Goal: Task Accomplishment & Management: Complete application form

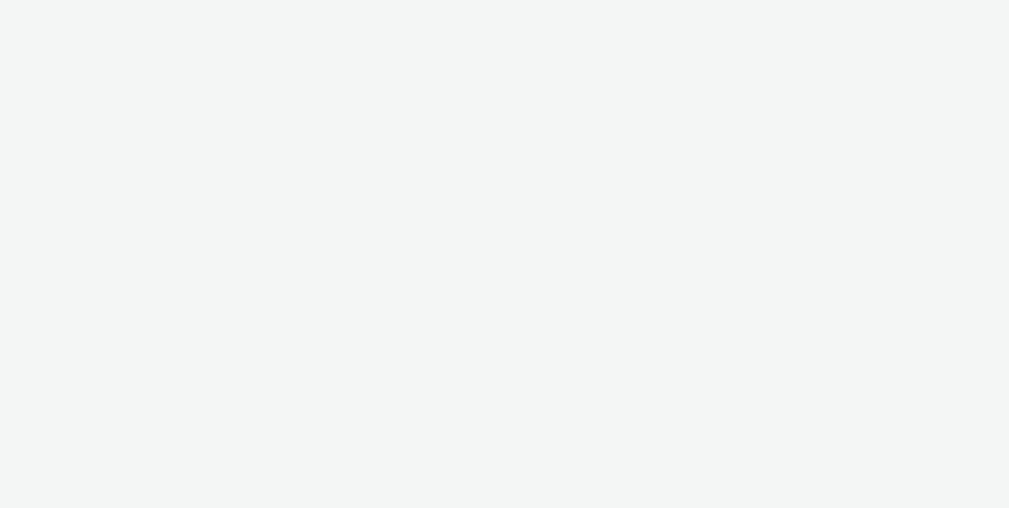
select select "d75b620b-d168-4544-9c23-465456c2ed0f"
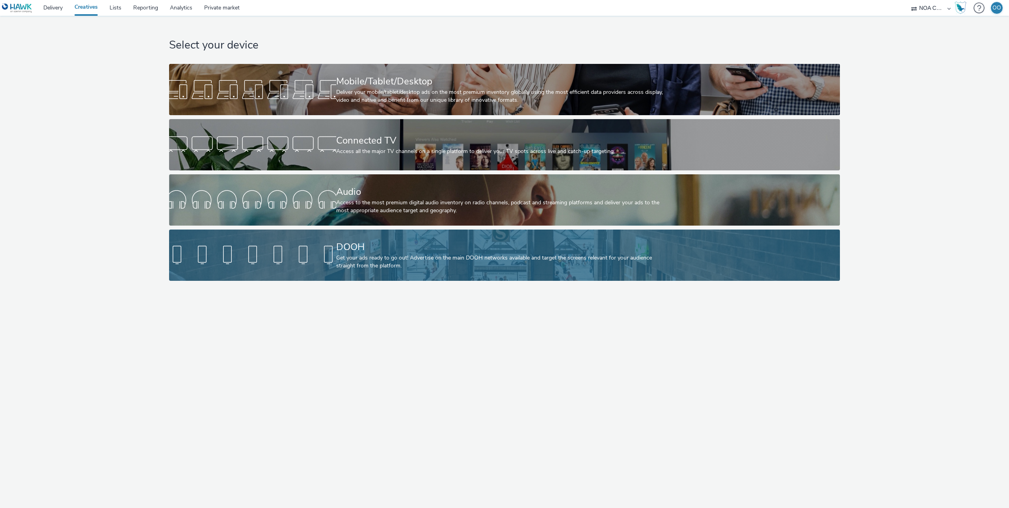
click at [329, 266] on div at bounding box center [252, 254] width 167 height 25
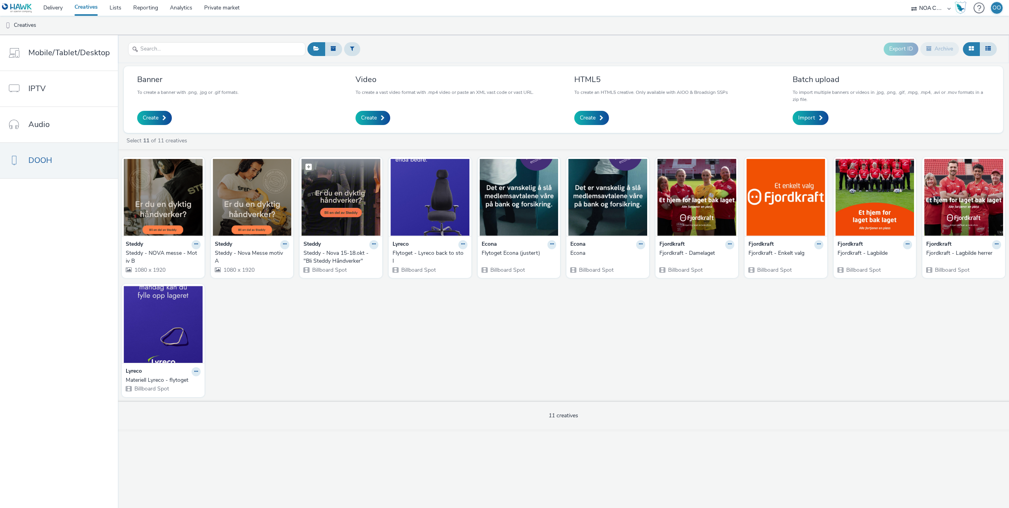
click at [333, 195] on img at bounding box center [340, 197] width 79 height 77
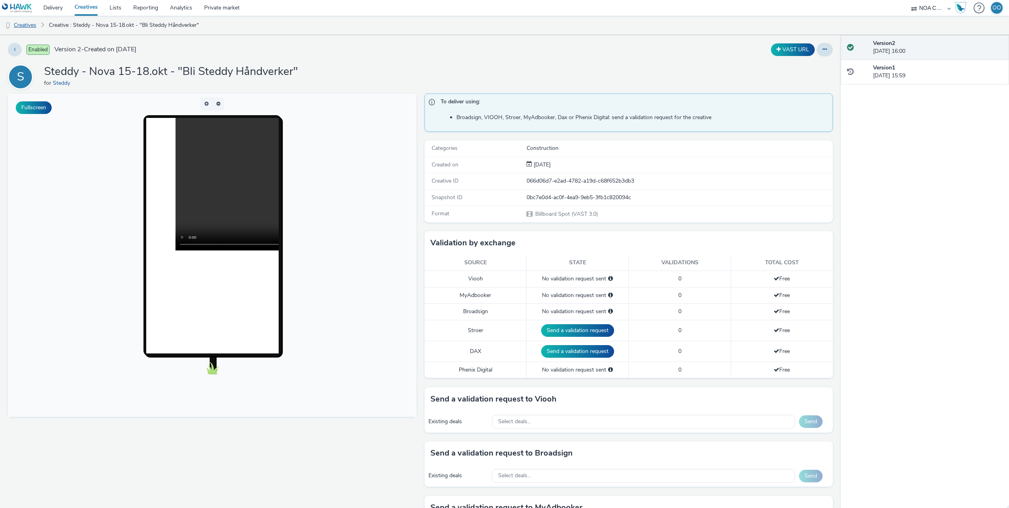
click at [35, 27] on link "Creatives" at bounding box center [20, 25] width 40 height 19
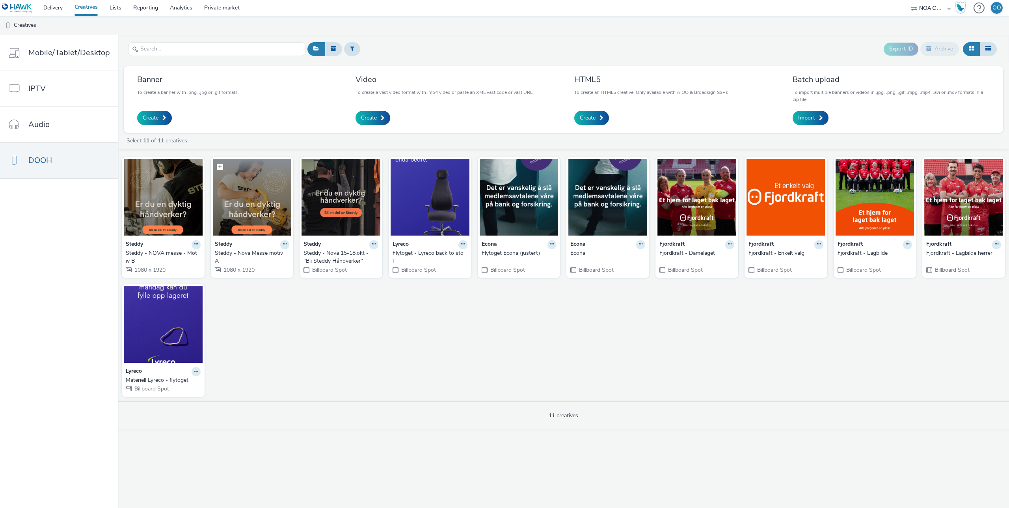
click at [244, 204] on img at bounding box center [252, 197] width 79 height 77
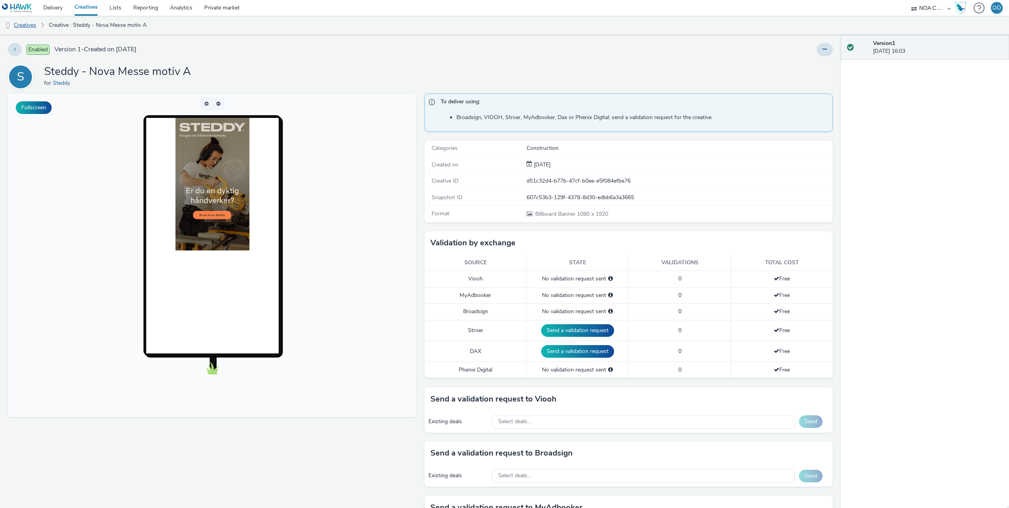
click at [26, 24] on link "Creatives" at bounding box center [20, 25] width 40 height 19
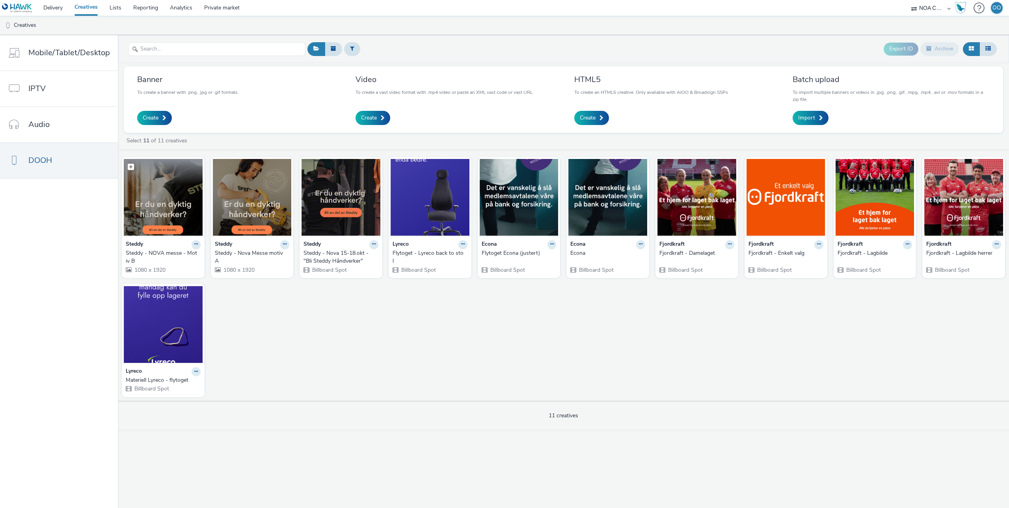
click at [173, 193] on img at bounding box center [163, 197] width 79 height 77
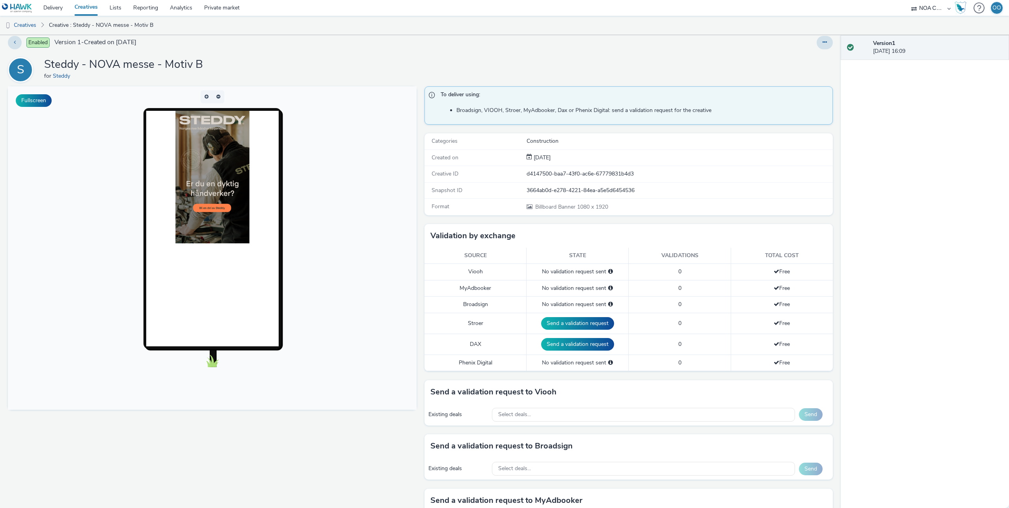
scroll to position [6, 0]
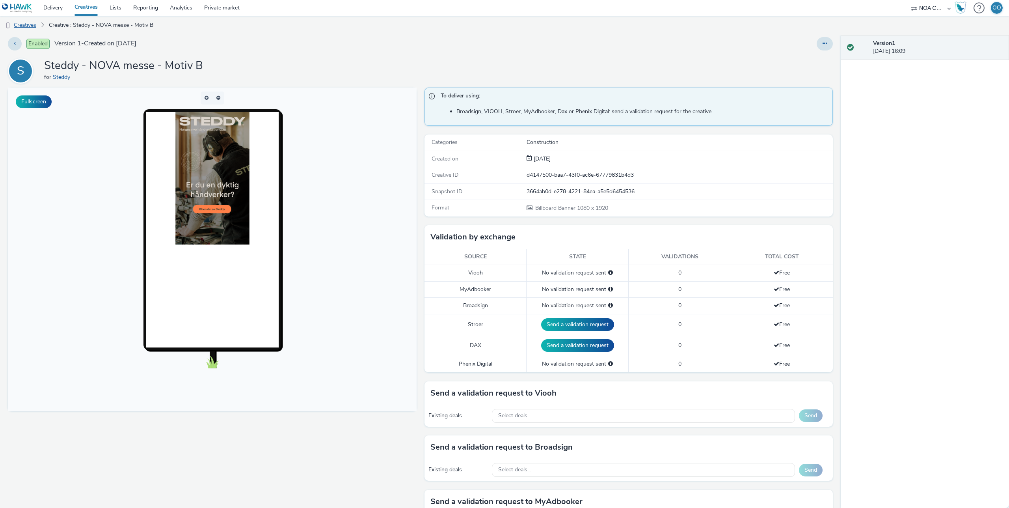
click at [32, 26] on link "Creatives" at bounding box center [20, 25] width 40 height 19
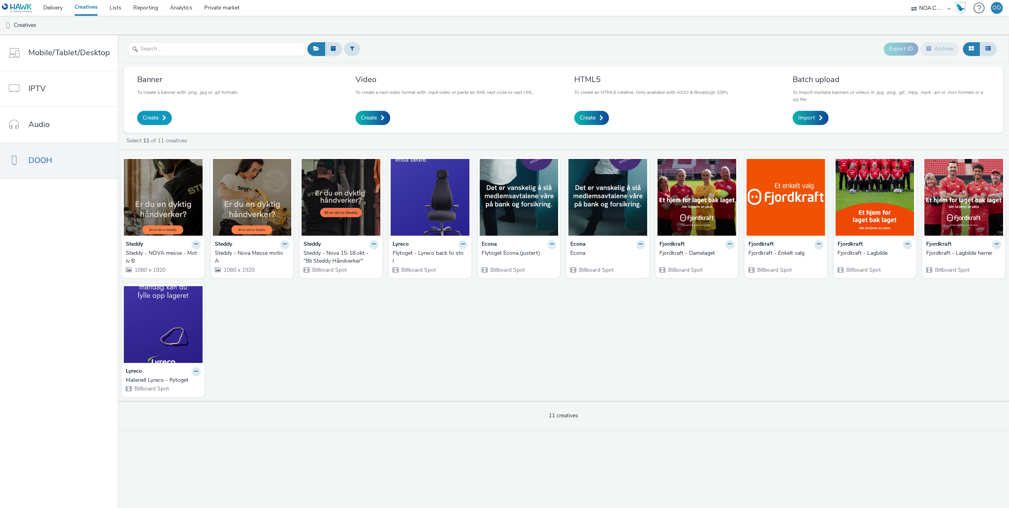
click at [158, 119] on link "Create" at bounding box center [154, 118] width 35 height 14
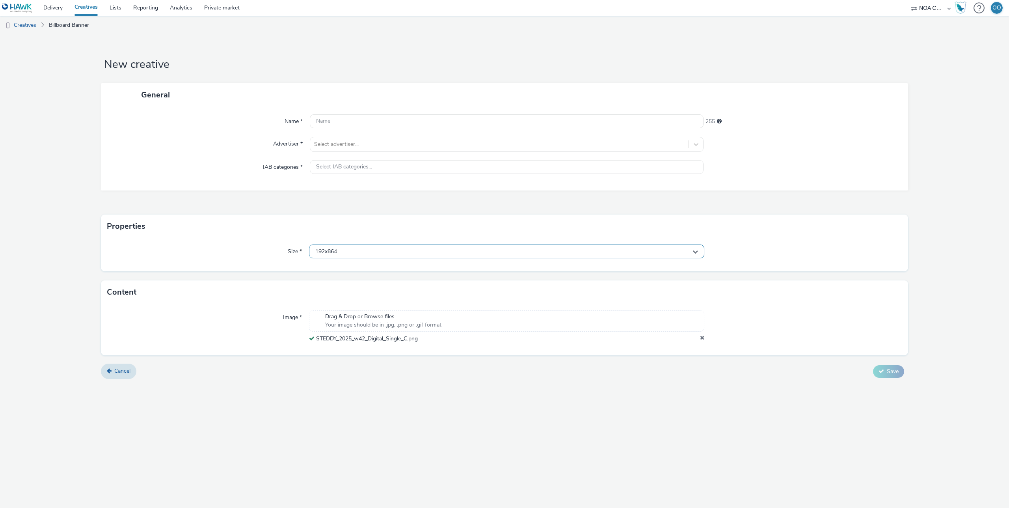
click at [396, 253] on div "192x864" at bounding box center [506, 251] width 395 height 14
click at [383, 265] on input "text" at bounding box center [506, 268] width 394 height 14
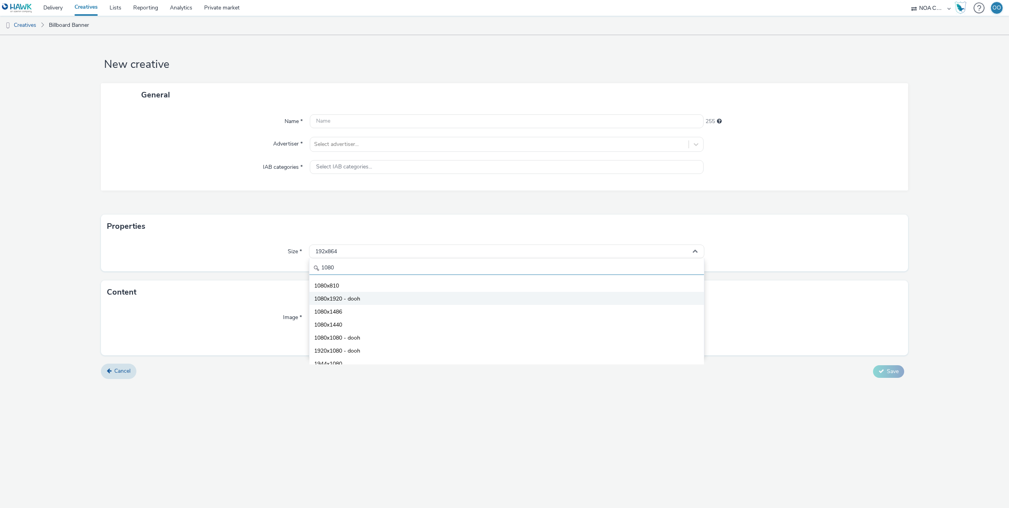
type input "1080"
click at [378, 301] on li "1080x1920 - dooh" at bounding box center [506, 298] width 394 height 13
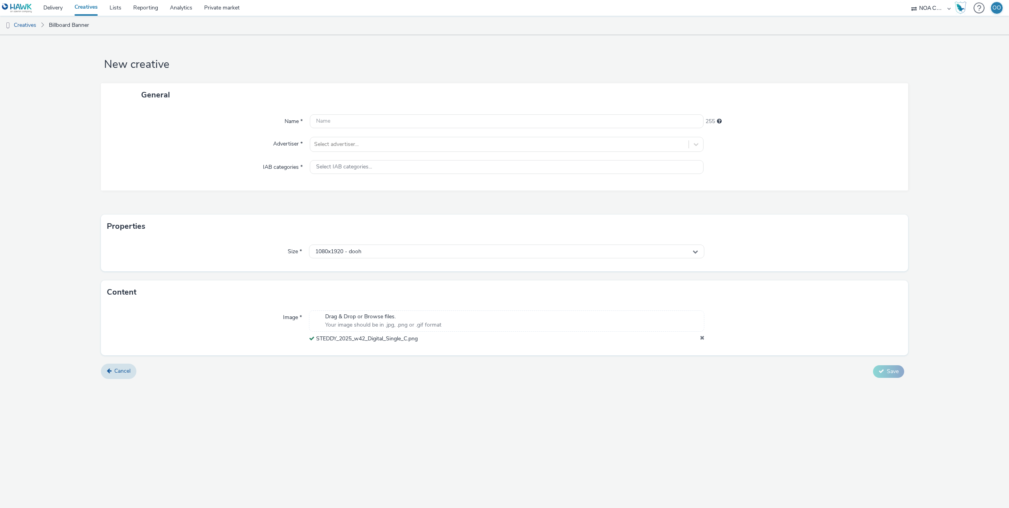
click at [350, 276] on form "New creative General Name * 255 Advertiser * Select advertiser... IAB categorie…" at bounding box center [504, 210] width 1009 height 350
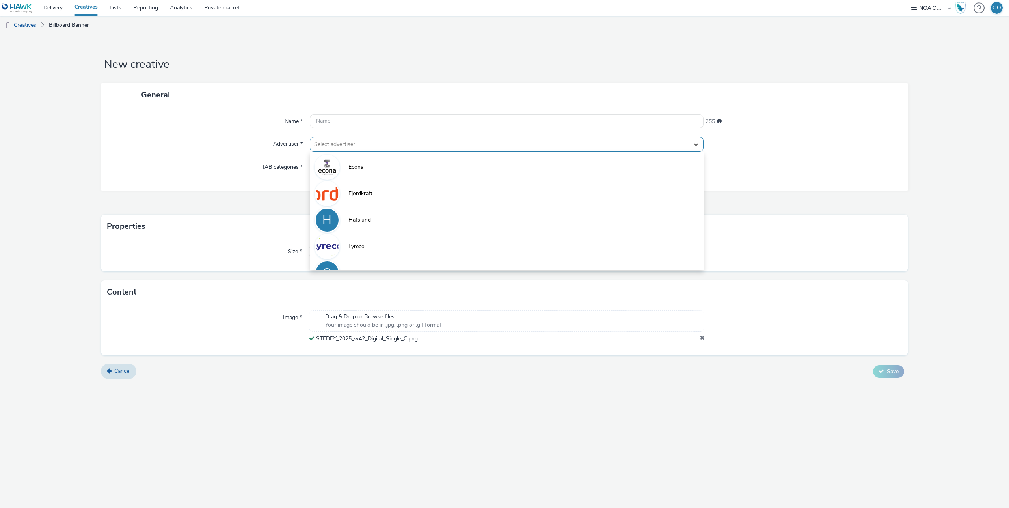
click at [346, 142] on div at bounding box center [499, 143] width 370 height 9
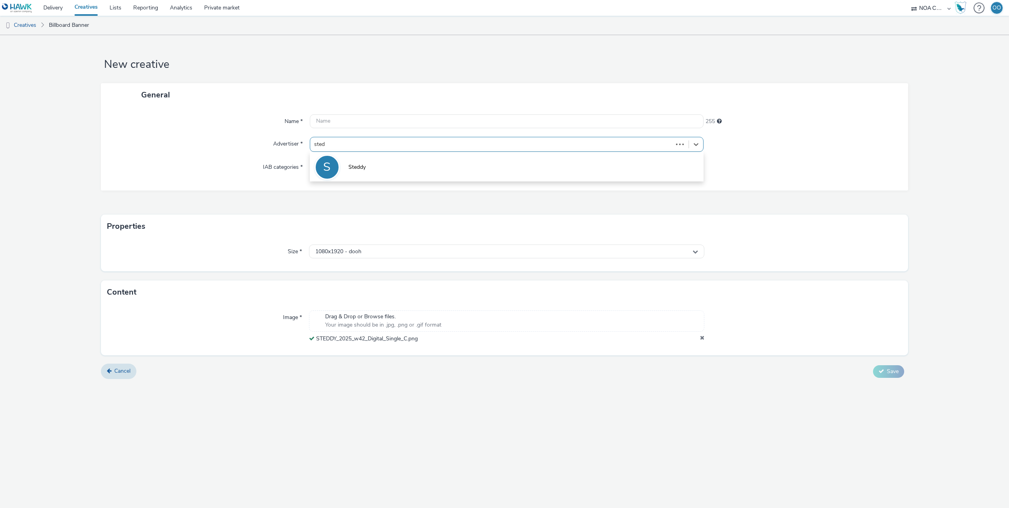
type input "stedd"
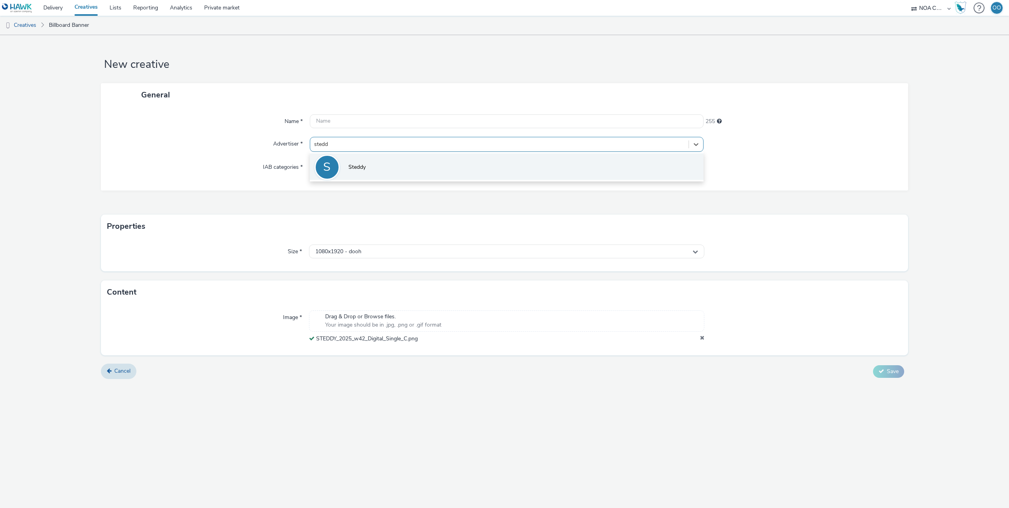
click at [361, 173] on li "S Steddy" at bounding box center [507, 166] width 394 height 26
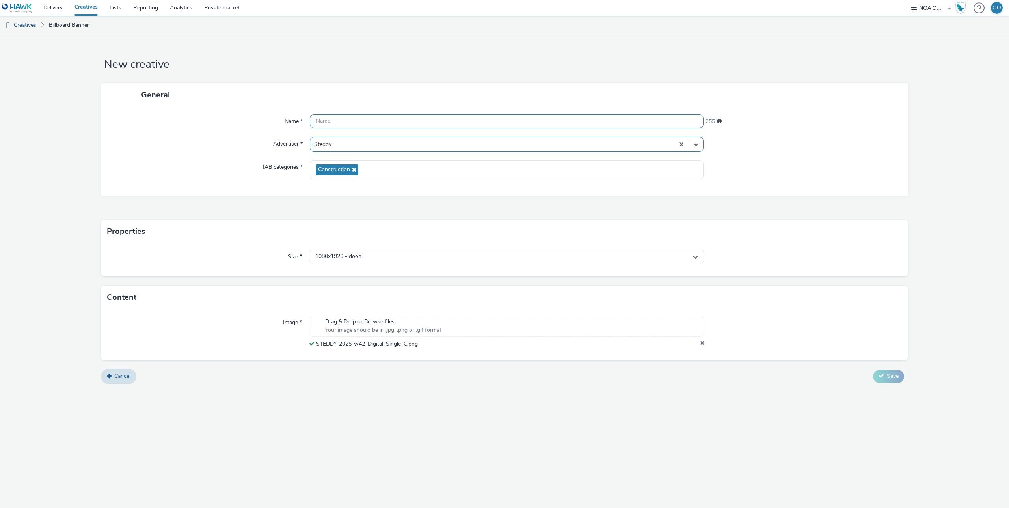
click at [374, 124] on input "text" at bounding box center [507, 121] width 394 height 14
paste input "STEDDY_2025_w42_Digital_Single_C"
type input "STEDDY_2025_w42_Digital_Single_C"
click at [395, 99] on div "General" at bounding box center [504, 94] width 807 height 23
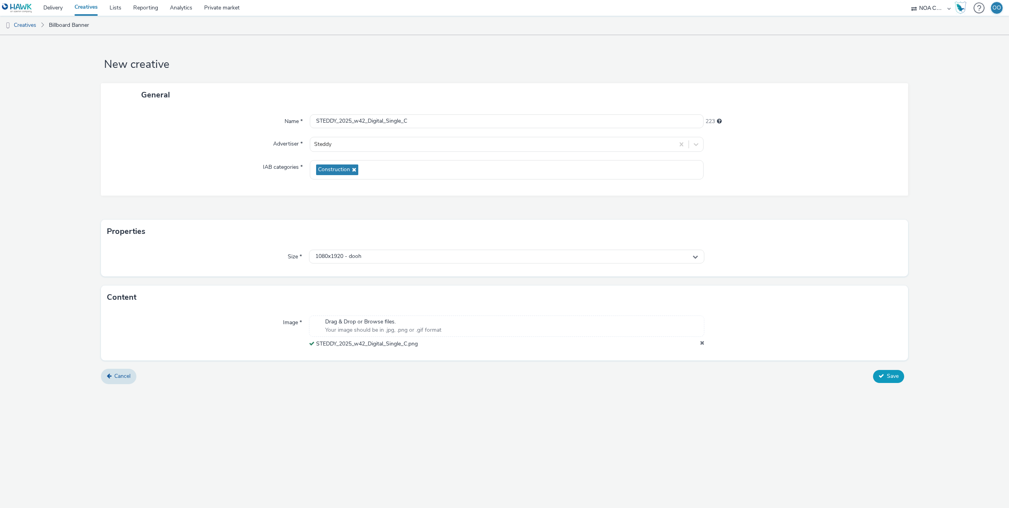
click at [880, 373] on icon at bounding box center [881, 376] width 6 height 6
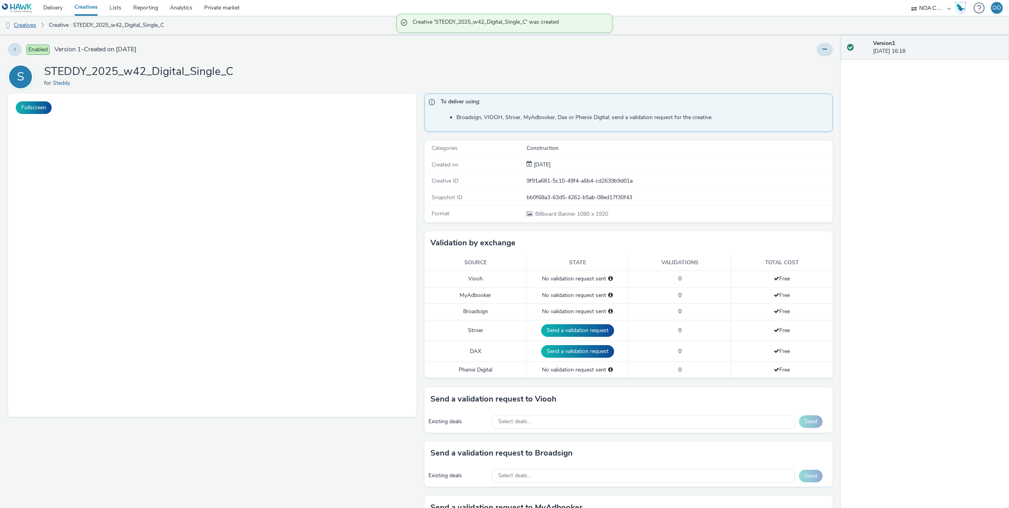
drag, startPoint x: 41, startPoint y: 25, endPoint x: 23, endPoint y: 23, distance: 18.2
click at [28, 24] on li "Creatives" at bounding box center [22, 25] width 45 height 19
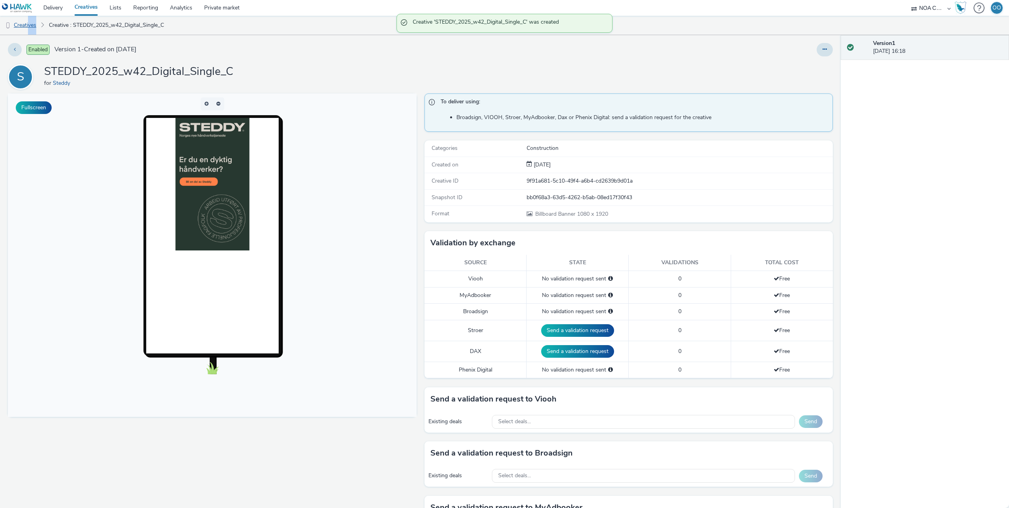
click at [20, 22] on link "Creatives" at bounding box center [20, 25] width 40 height 19
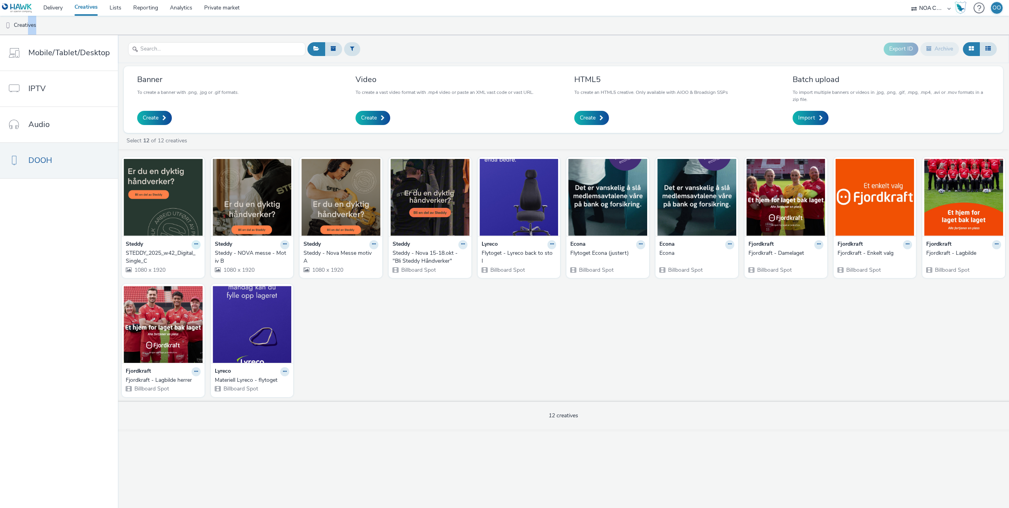
click at [194, 242] on icon at bounding box center [196, 244] width 4 height 5
click at [179, 259] on link "Edit" at bounding box center [170, 258] width 59 height 16
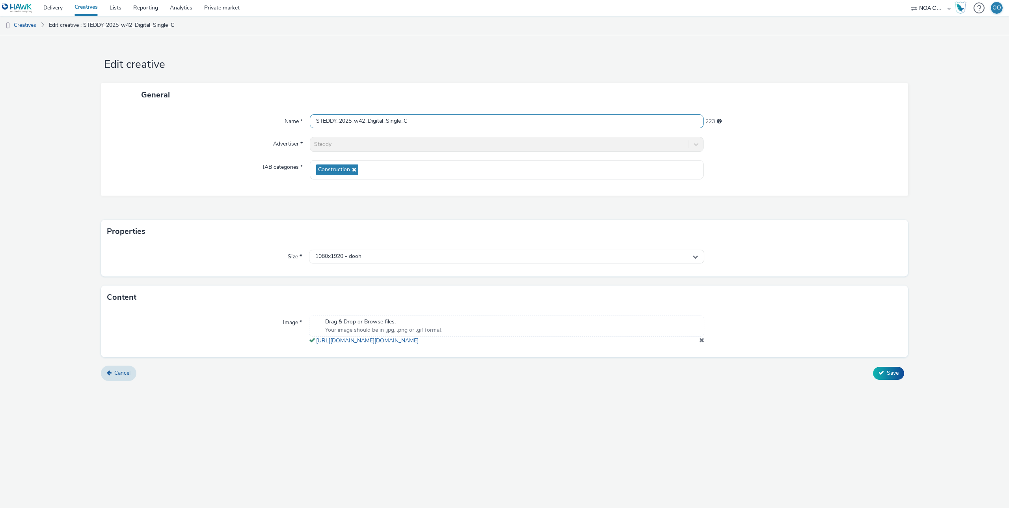
click at [454, 117] on input "STEDDY_2025_w42_Digital_Single_C" at bounding box center [507, 121] width 394 height 14
click at [437, 122] on input "STEDDY_2025_w42_Digital_Single_C" at bounding box center [507, 121] width 394 height 14
drag, startPoint x: 437, startPoint y: 122, endPoint x: 341, endPoint y: 122, distance: 96.5
click at [341, 122] on input "STEDDY_2025_w42_Digital_Single_C" at bounding box center [507, 121] width 394 height 14
type input "STEDDY - Nova messe - motiv C"
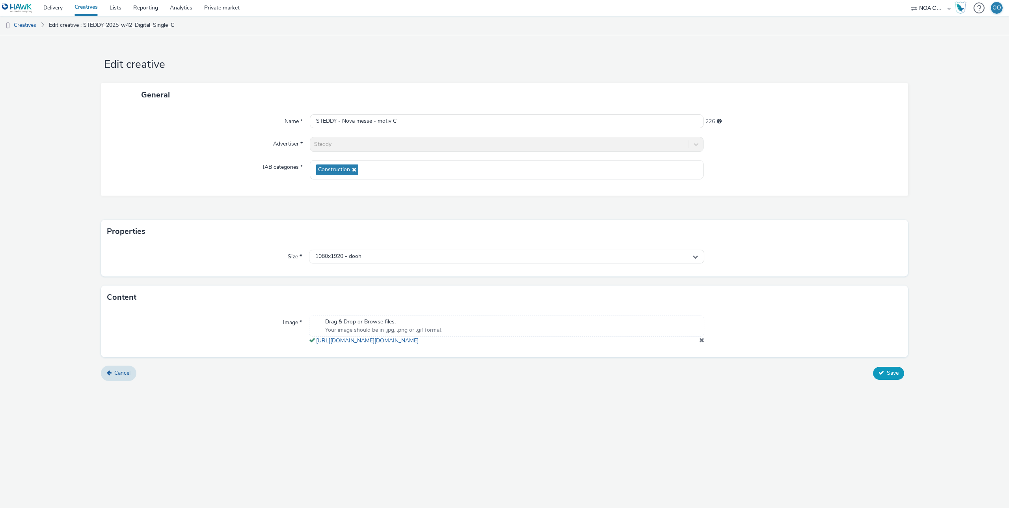
click at [890, 376] on span "Save" at bounding box center [893, 372] width 12 height 7
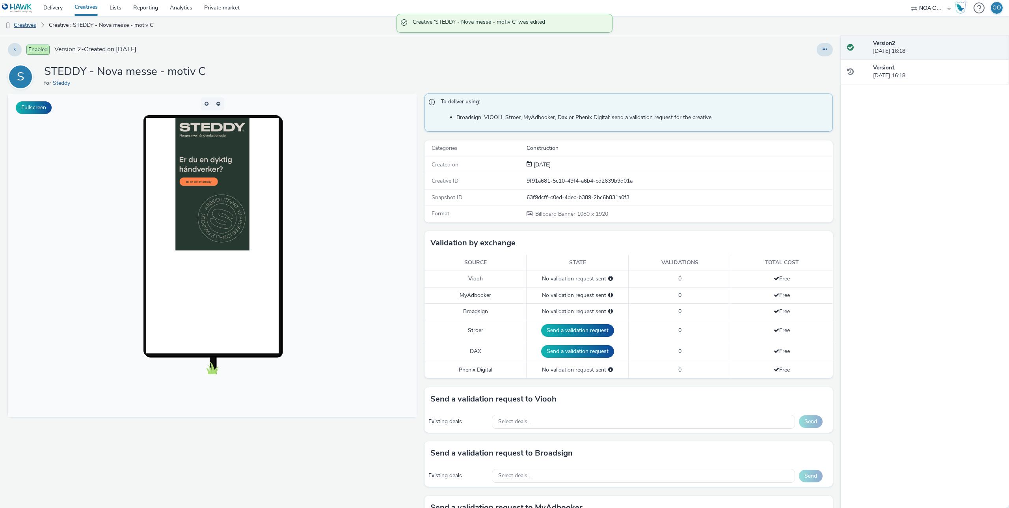
click at [38, 26] on link "Creatives" at bounding box center [20, 25] width 40 height 19
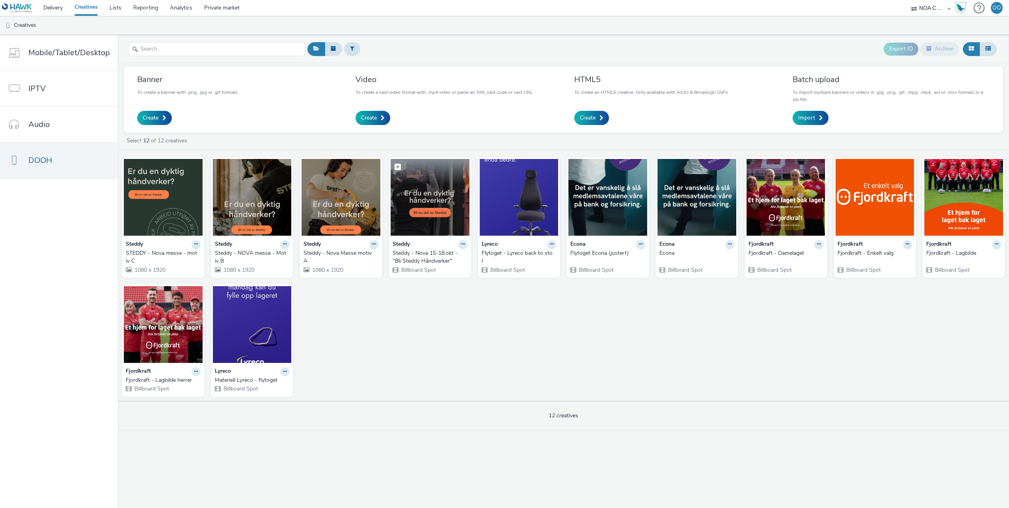
click at [409, 199] on img at bounding box center [430, 197] width 79 height 77
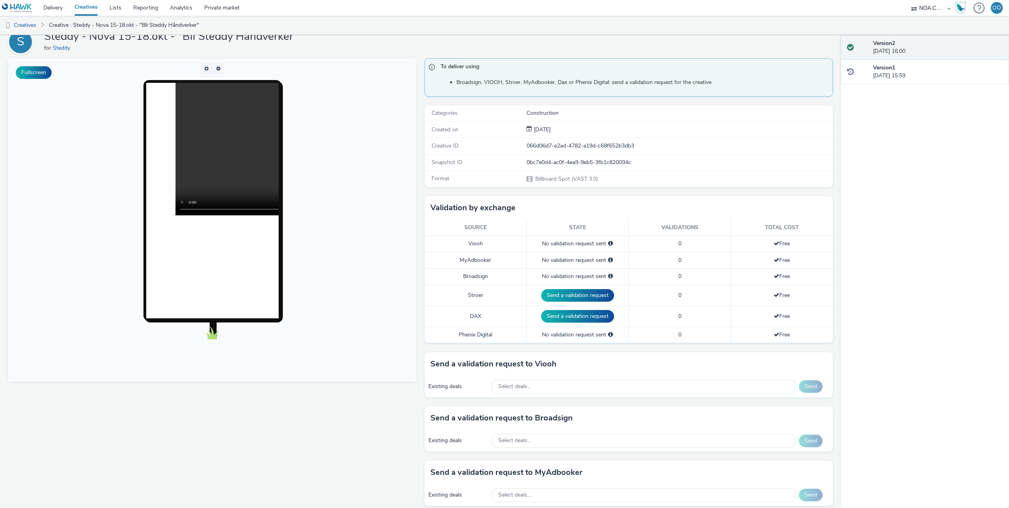
scroll to position [251, 0]
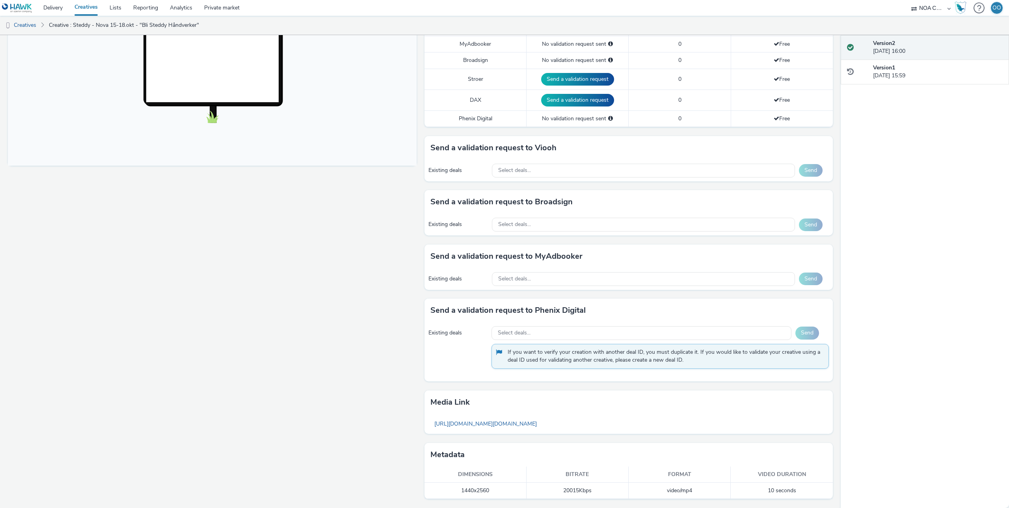
drag, startPoint x: 562, startPoint y: 493, endPoint x: 604, endPoint y: 493, distance: 43.0
click at [604, 493] on td "20015 Kbps" at bounding box center [577, 490] width 102 height 16
click at [600, 490] on td "20015 Kbps" at bounding box center [577, 490] width 102 height 16
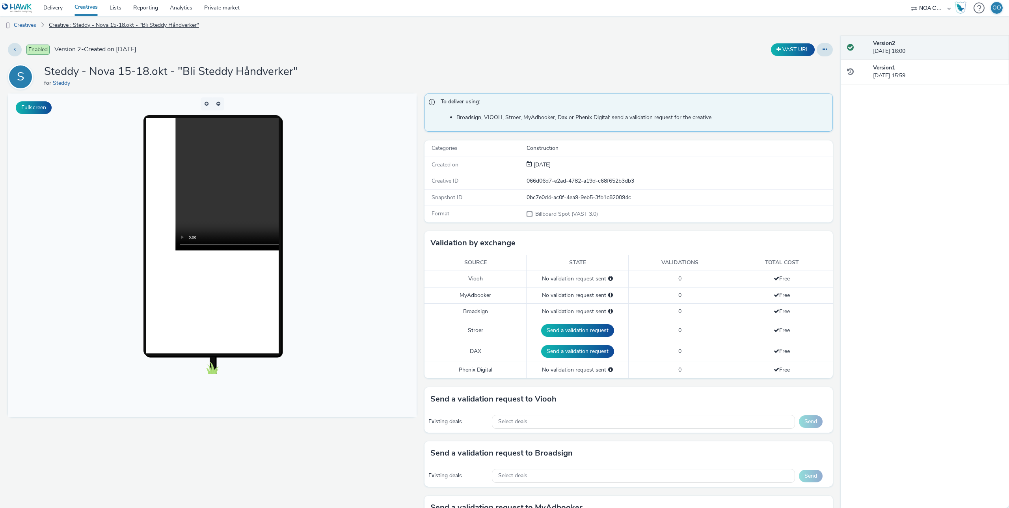
click at [128, 21] on link "Creative : Steddy - Nova 15-18.okt - "Bli Steddy Håndverker"" at bounding box center [124, 25] width 158 height 19
click at [32, 26] on link "Creatives" at bounding box center [20, 25] width 40 height 19
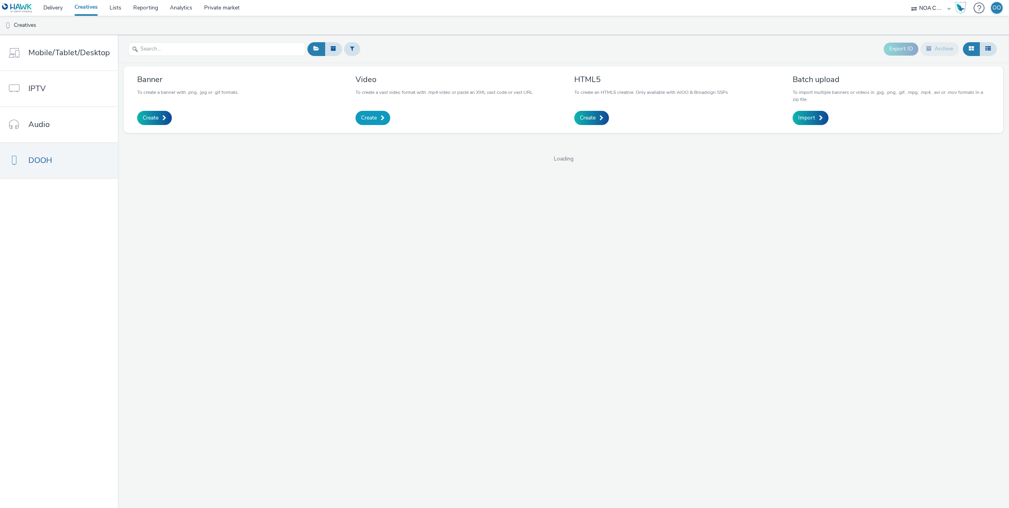
click at [369, 113] on link "Create" at bounding box center [372, 118] width 35 height 14
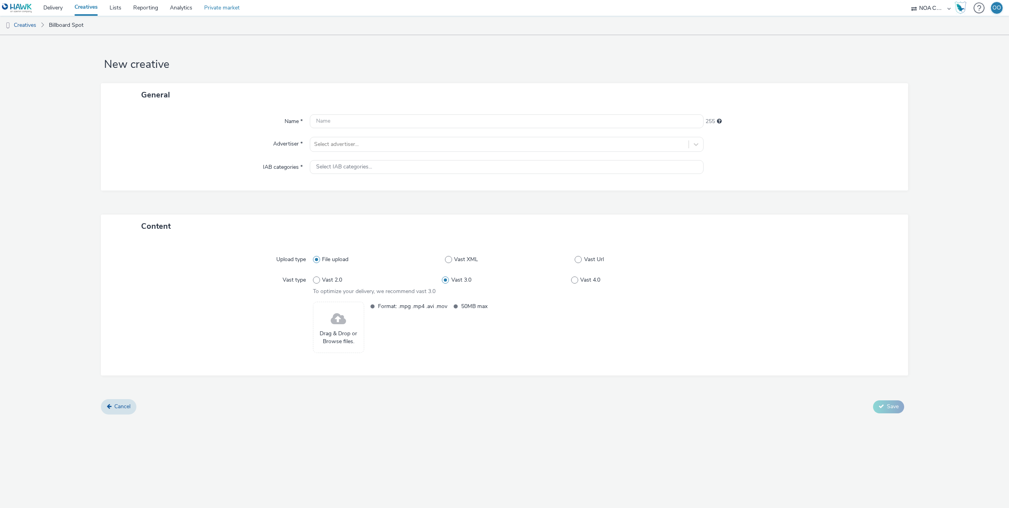
click at [214, 4] on link "Private market" at bounding box center [221, 8] width 47 height 16
